Goal: Navigation & Orientation: Go to known website

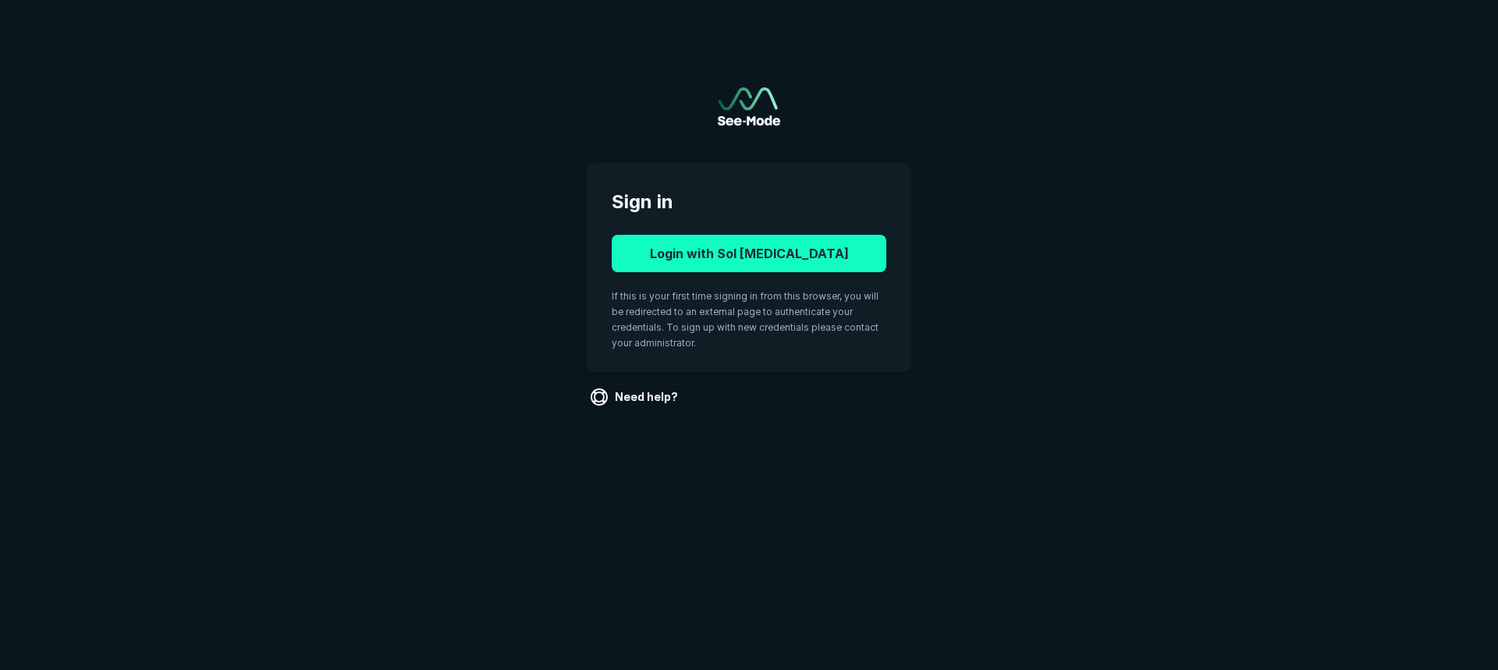
click at [791, 259] on button "Login with Sol Radiology" at bounding box center [749, 253] width 275 height 37
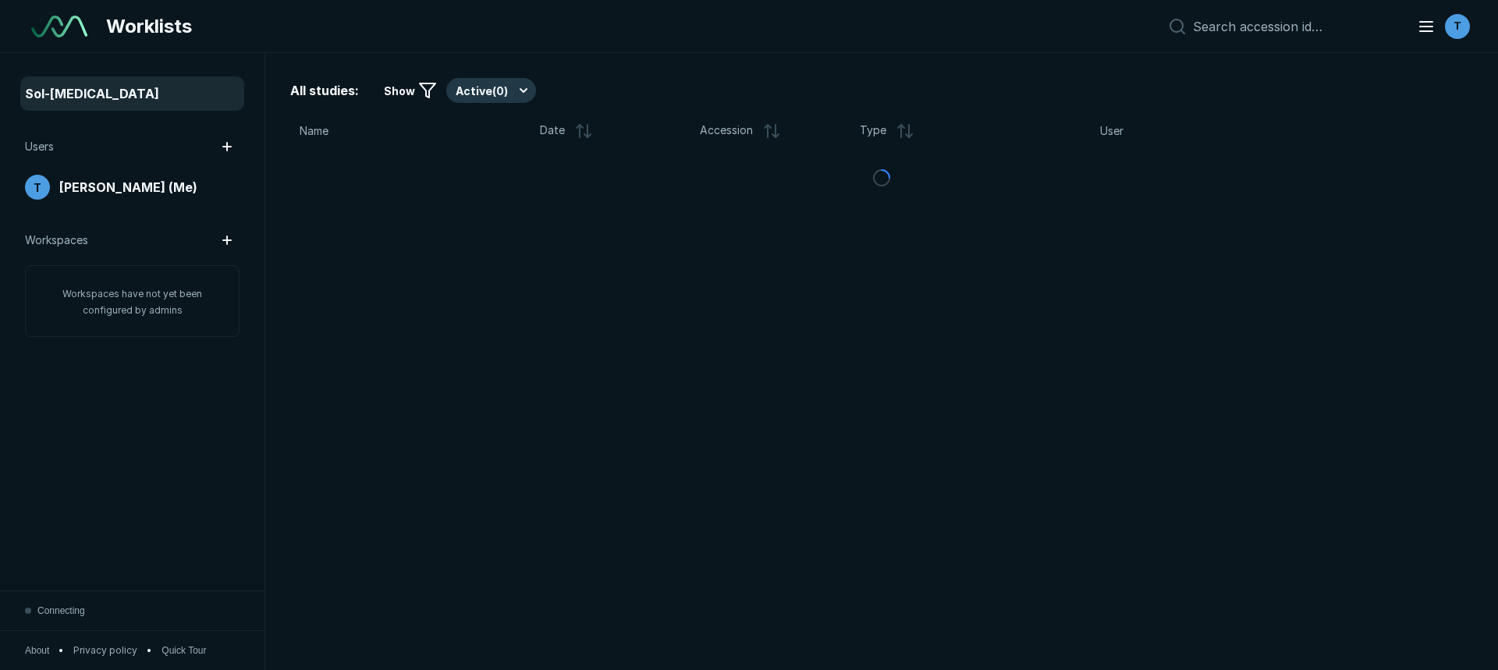
scroll to position [4749, 8746]
